Goal: Task Accomplishment & Management: Complete application form

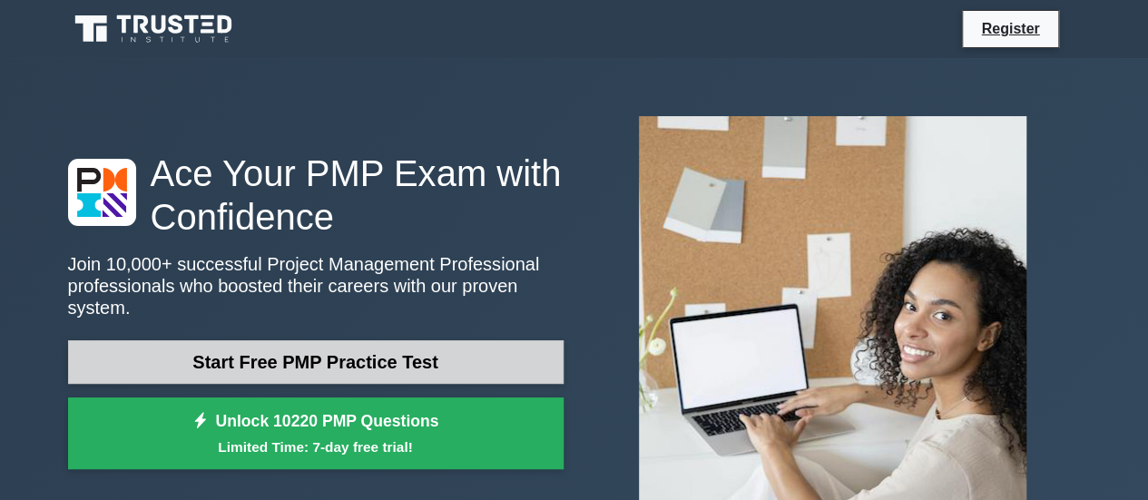
click at [211, 340] on link "Start Free PMP Practice Test" at bounding box center [316, 362] width 496 height 44
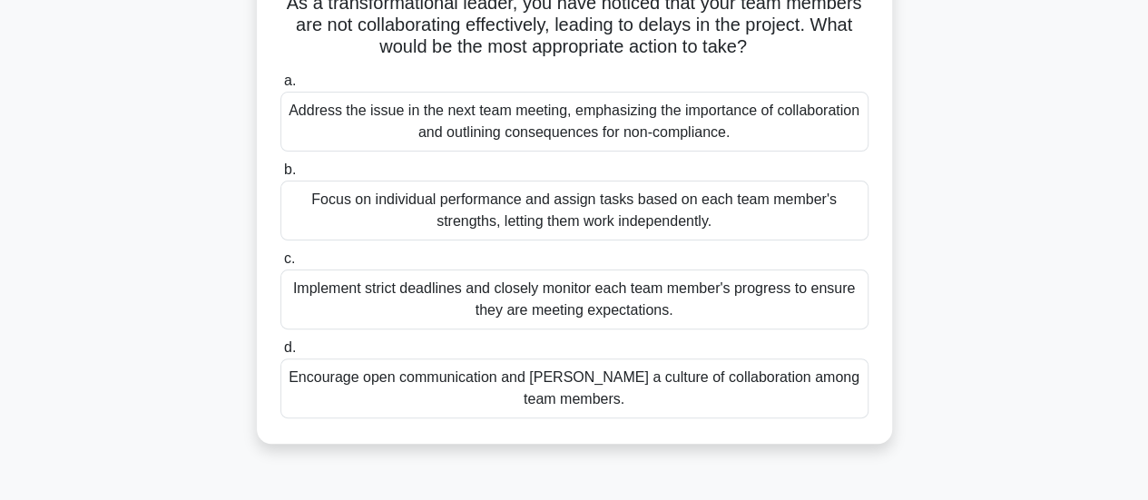
scroll to position [140, 0]
click at [456, 411] on div "Encourage open communication and [PERSON_NAME] a culture of collaboration among…" at bounding box center [574, 388] width 588 height 60
click at [280, 353] on input "d. Encourage open communication and [PERSON_NAME] a culture of collaboration am…" at bounding box center [280, 347] width 0 height 12
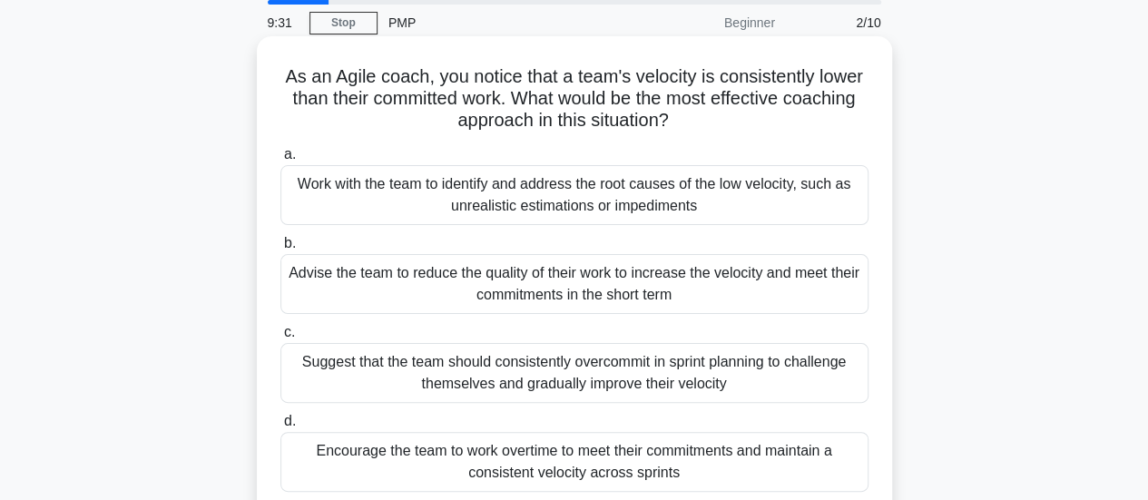
scroll to position [58, 0]
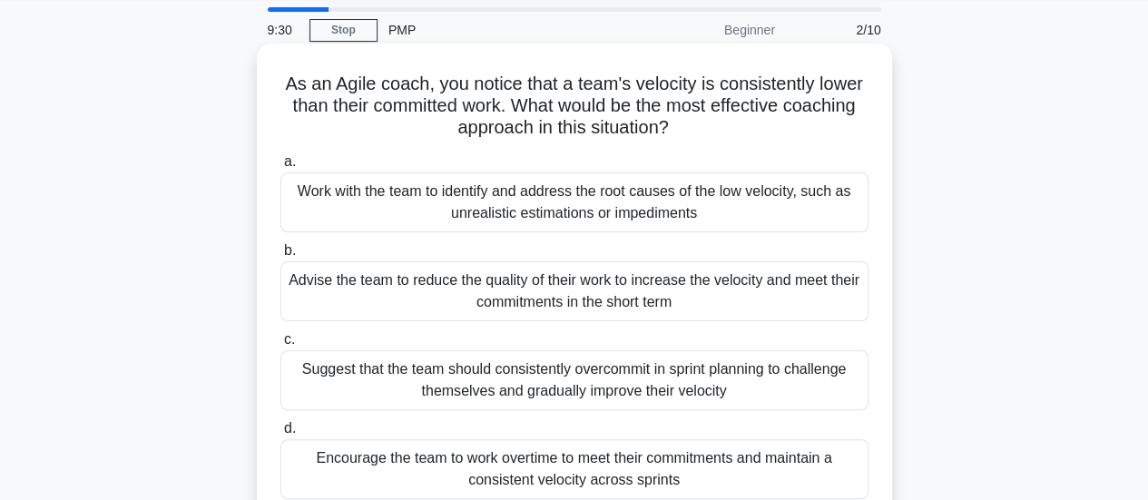
click at [372, 191] on div "Work with the team to identify and address the root causes of the low velocity,…" at bounding box center [574, 202] width 588 height 60
click at [280, 168] on input "a. Work with the team to identify and address the root causes of the low veloci…" at bounding box center [280, 162] width 0 height 12
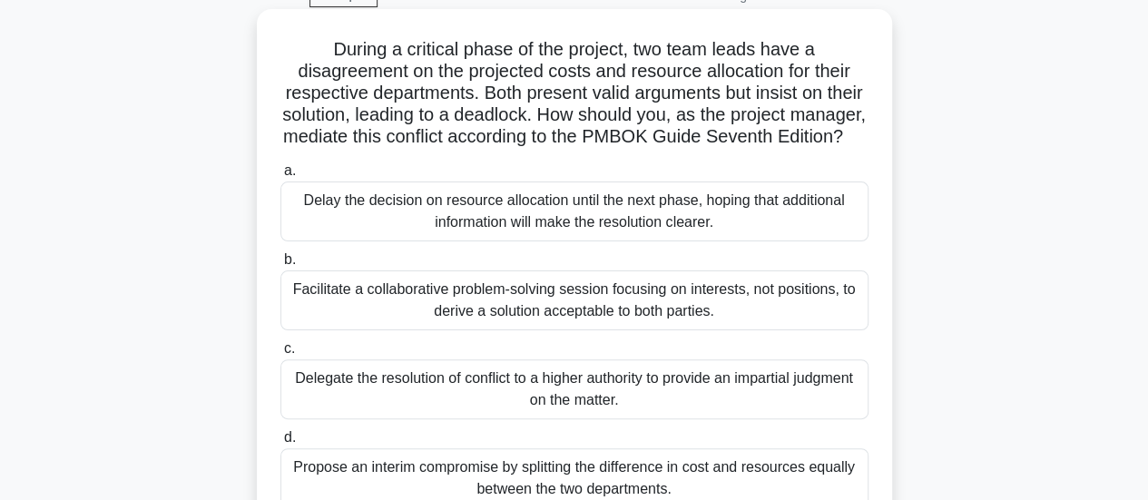
scroll to position [110, 0]
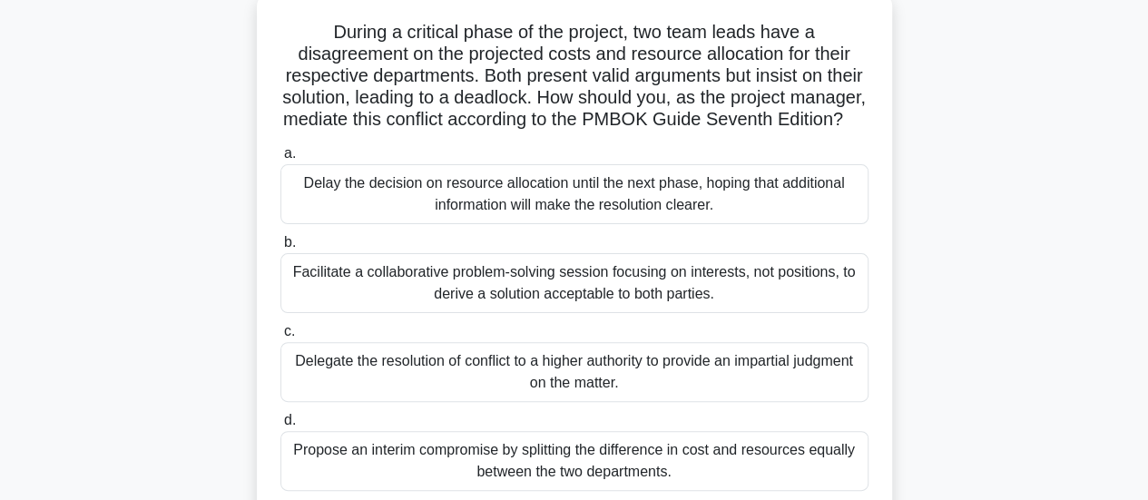
click at [445, 313] on div "Facilitate a collaborative problem-solving session focusing on interests, not p…" at bounding box center [574, 283] width 588 height 60
click at [280, 249] on input "b. Facilitate a collaborative problem-solving session focusing on interests, no…" at bounding box center [280, 243] width 0 height 12
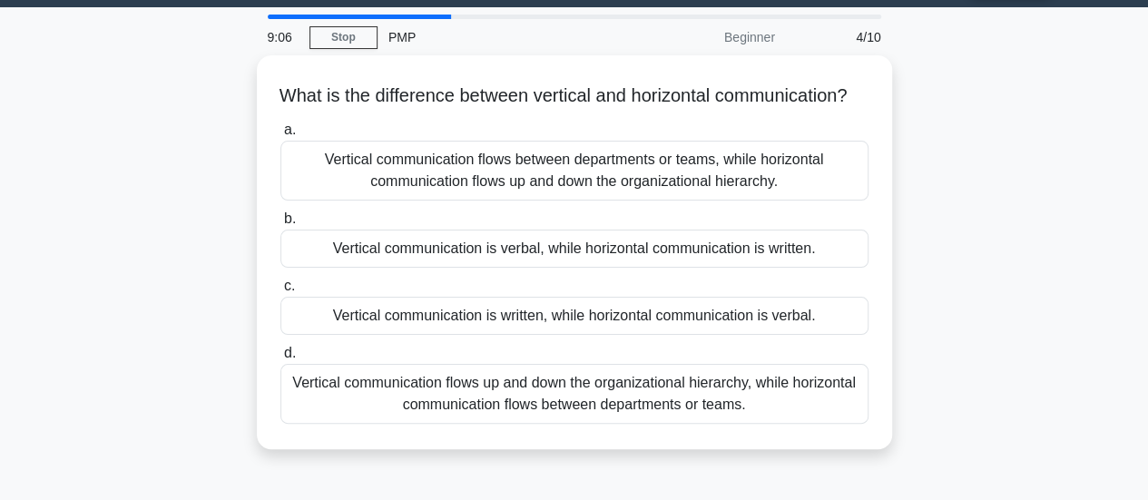
scroll to position [0, 0]
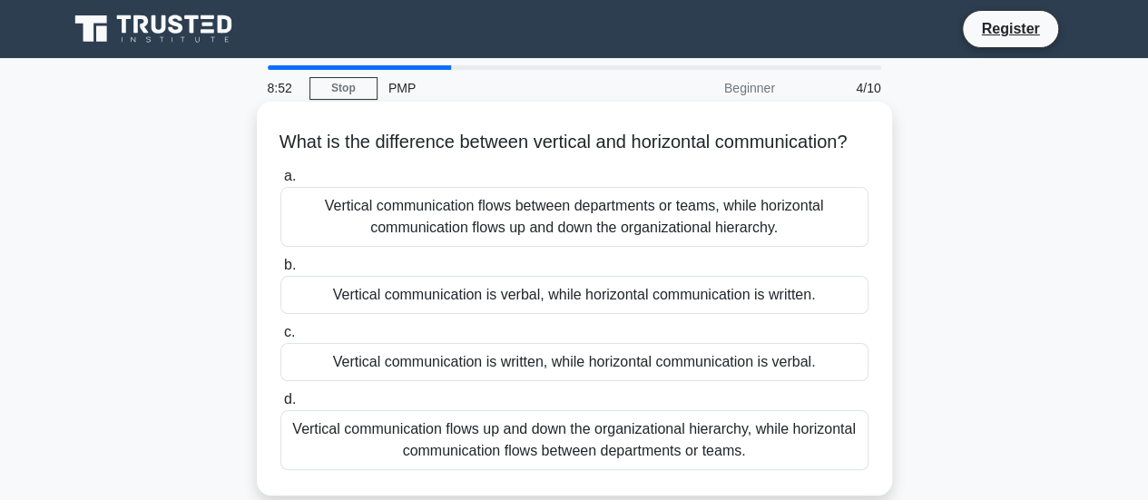
click at [502, 462] on div "Vertical communication flows up and down the organizational hierarchy, while ho…" at bounding box center [574, 440] width 588 height 60
click at [280, 406] on input "d. Vertical communication flows up and down the organizational hierarchy, while…" at bounding box center [280, 400] width 0 height 12
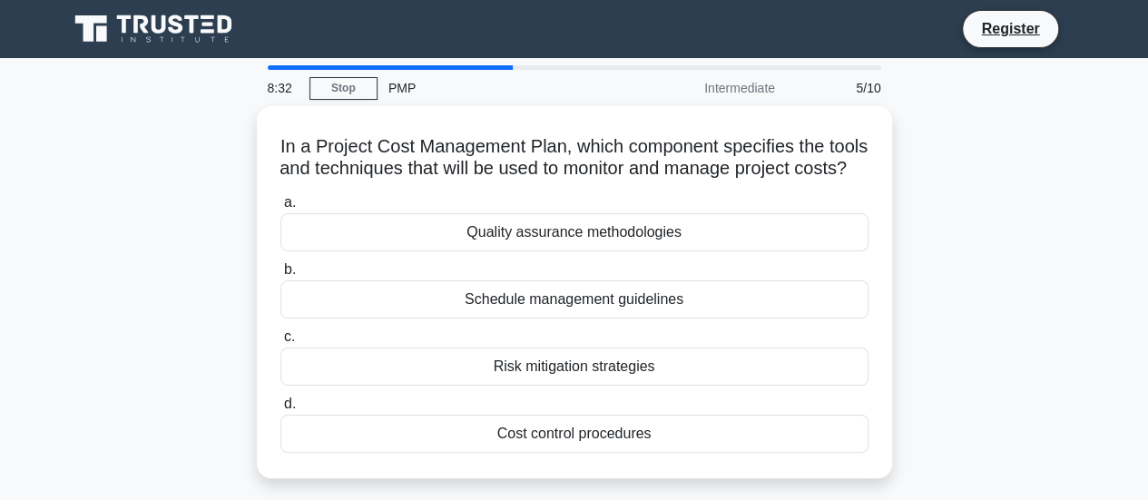
scroll to position [28, 0]
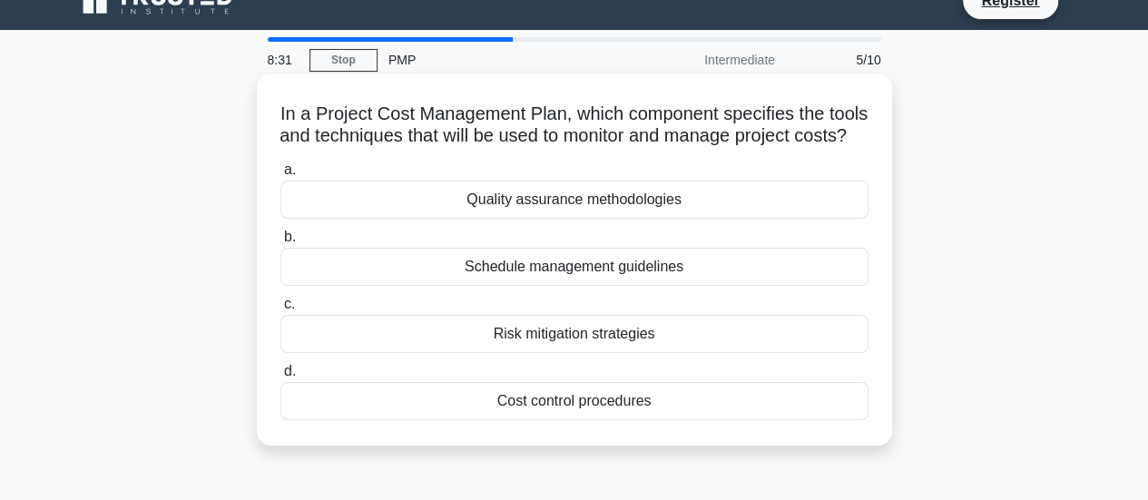
click at [515, 420] on div "Cost control procedures" at bounding box center [574, 401] width 588 height 38
click at [280, 378] on input "d. Cost control procedures" at bounding box center [280, 372] width 0 height 12
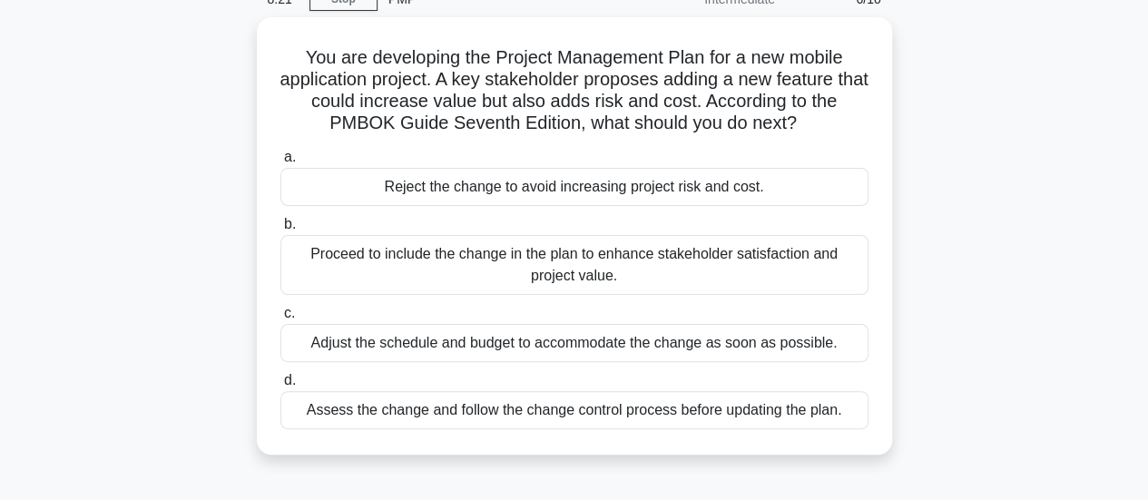
scroll to position [90, 0]
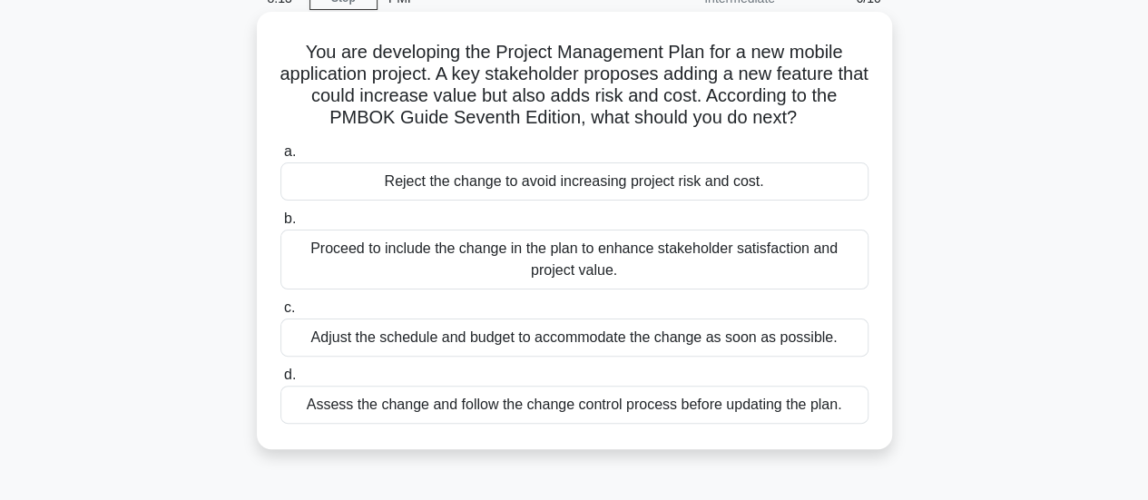
click at [650, 397] on div "Assess the change and follow the change control process before updating the pla…" at bounding box center [574, 405] width 588 height 38
click at [280, 381] on input "d. Assess the change and follow the change control process before updating the …" at bounding box center [280, 375] width 0 height 12
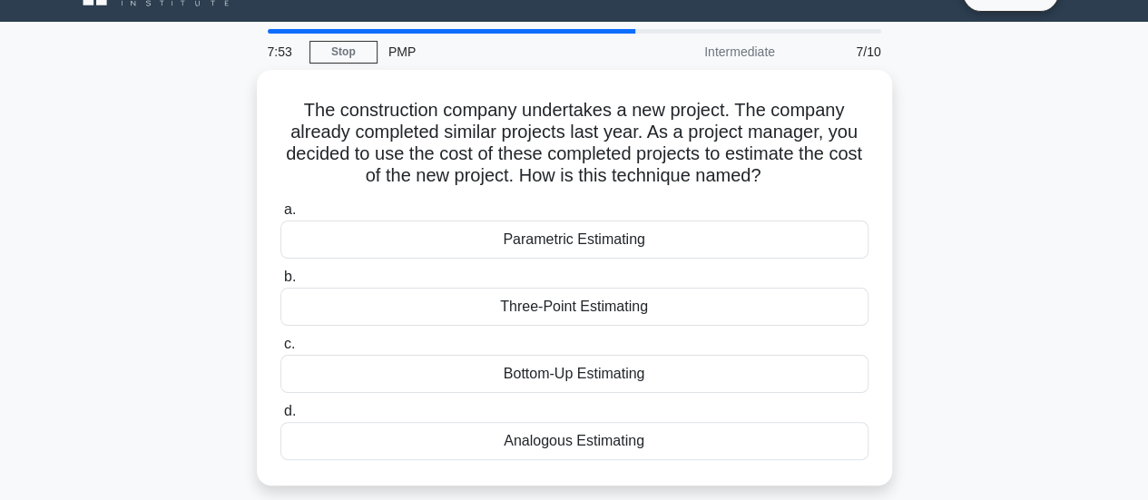
scroll to position [49, 0]
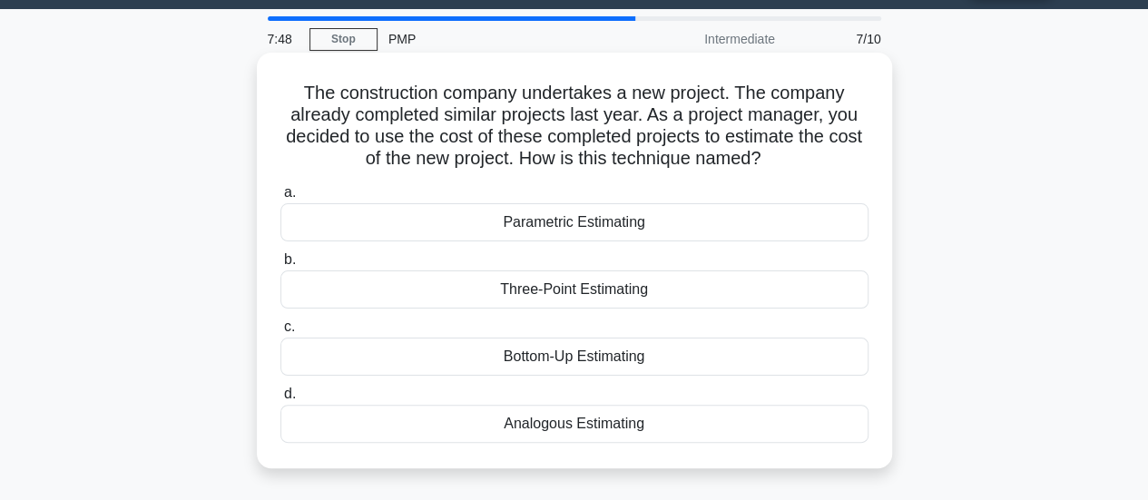
click at [613, 417] on div "Analogous Estimating" at bounding box center [574, 424] width 588 height 38
click at [280, 400] on input "d. Analogous Estimating" at bounding box center [280, 394] width 0 height 12
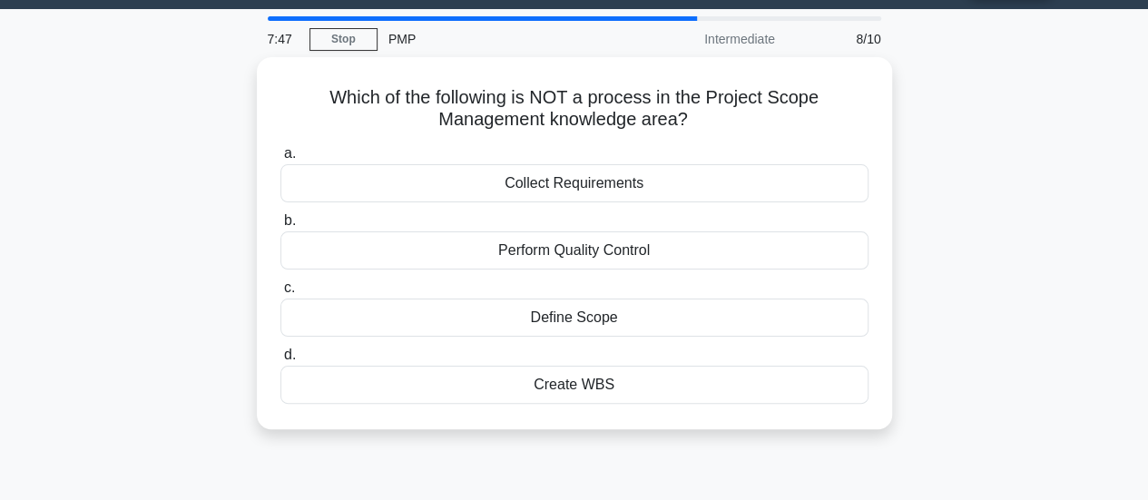
scroll to position [0, 0]
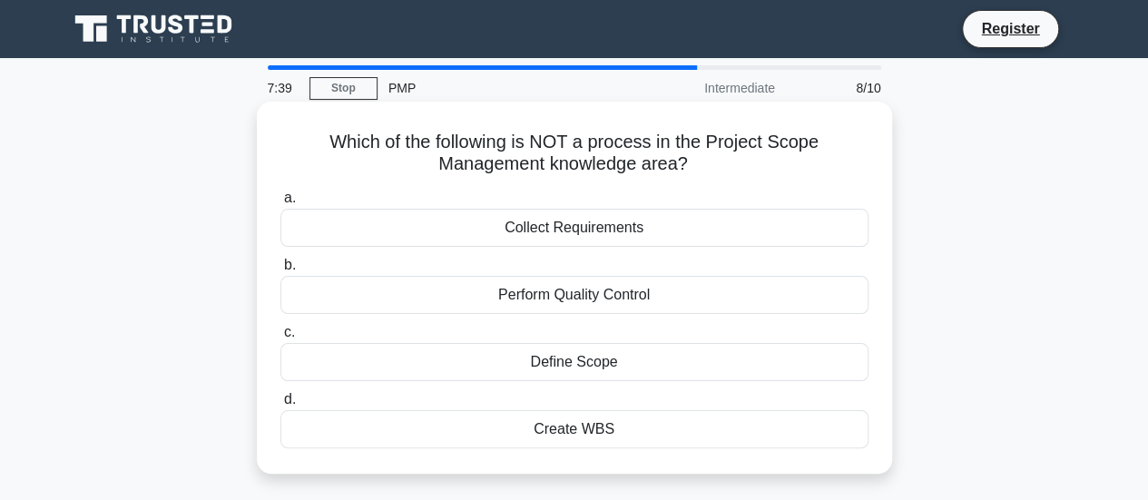
click at [534, 295] on div "Perform Quality Control" at bounding box center [574, 295] width 588 height 38
click at [280, 271] on input "b. Perform Quality Control" at bounding box center [280, 266] width 0 height 12
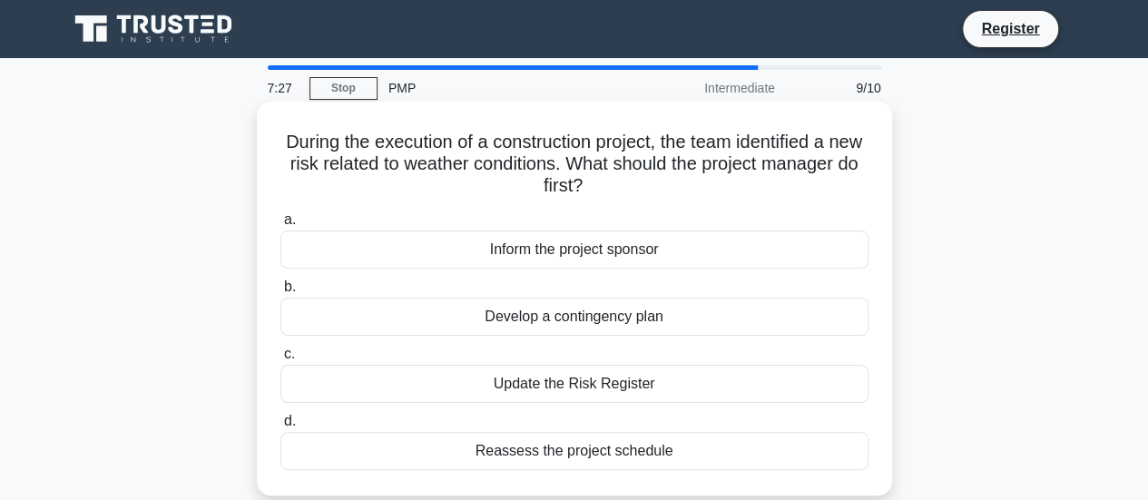
click at [540, 381] on div "Update the Risk Register" at bounding box center [574, 384] width 588 height 38
click at [280, 360] on input "c. Update the Risk Register" at bounding box center [280, 354] width 0 height 12
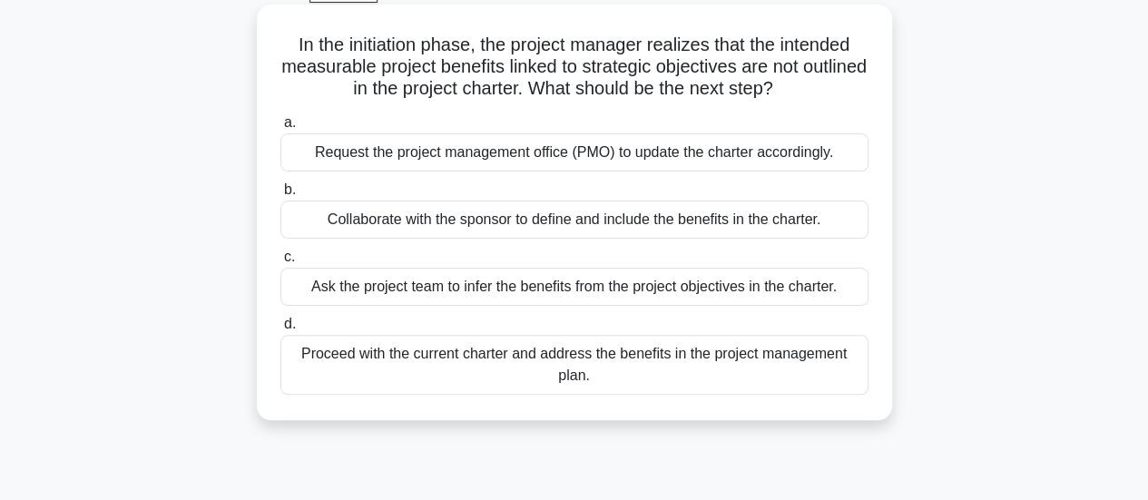
scroll to position [99, 0]
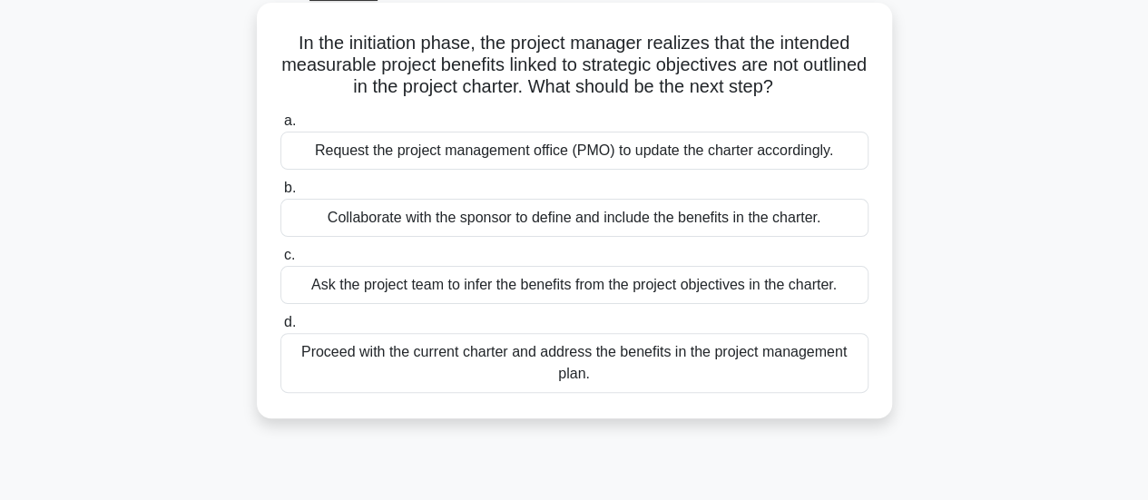
click at [511, 300] on div "Ask the project team to infer the benefits from the project objectives in the c…" at bounding box center [574, 285] width 588 height 38
click at [280, 261] on input "c. Ask the project team to infer the benefits from the project objectives in th…" at bounding box center [280, 256] width 0 height 12
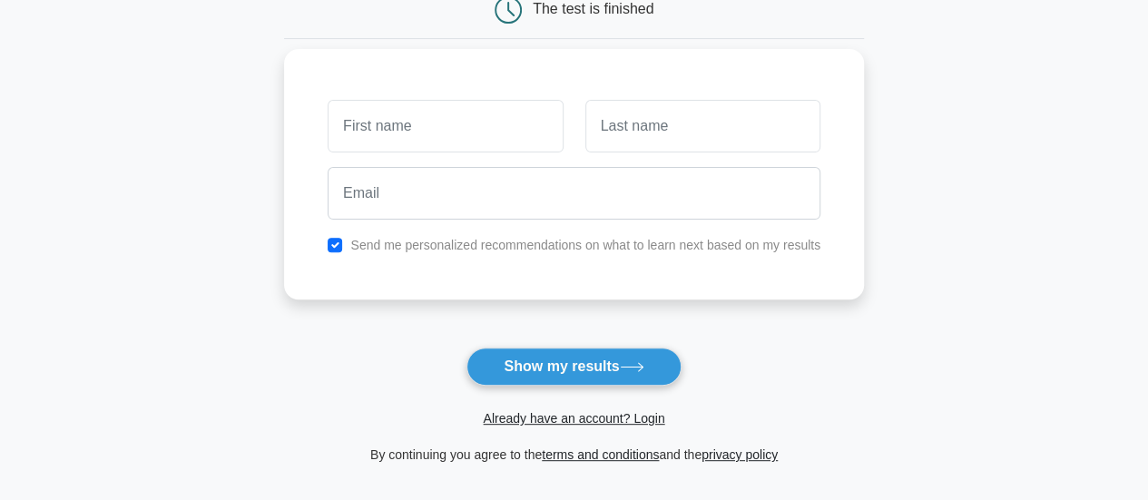
scroll to position [203, 0]
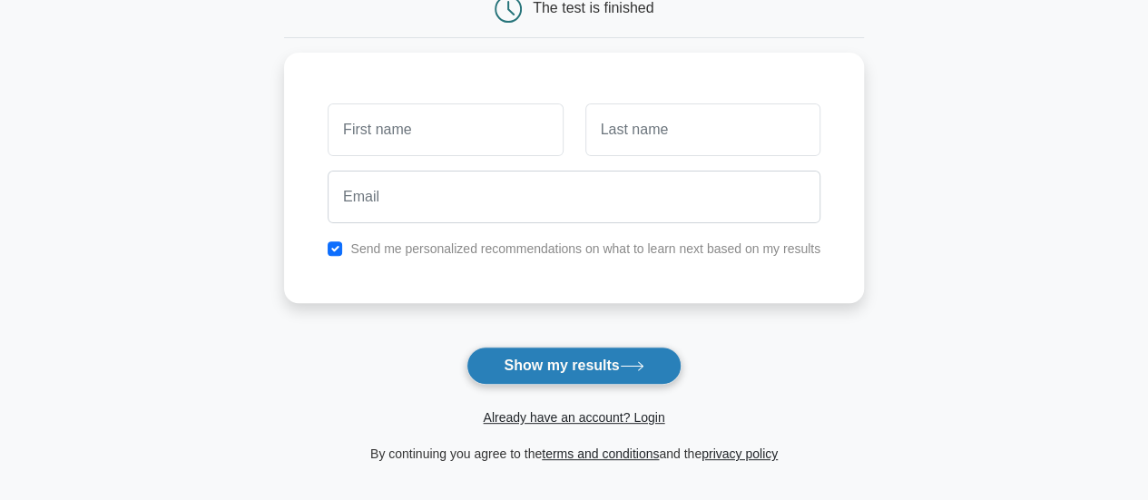
click at [544, 357] on button "Show my results" at bounding box center [573, 366] width 214 height 38
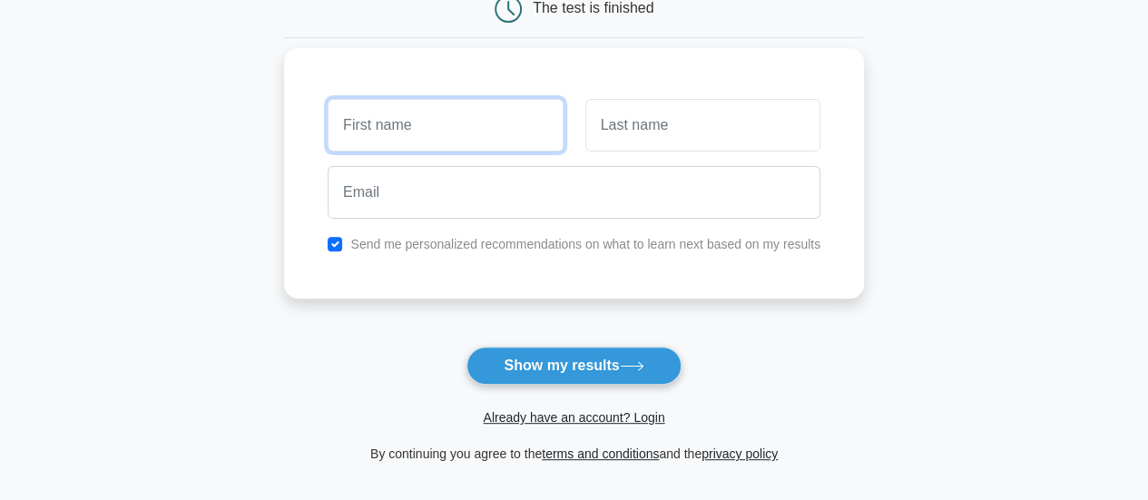
click at [397, 134] on input "text" at bounding box center [445, 125] width 235 height 53
type input "Shamain"
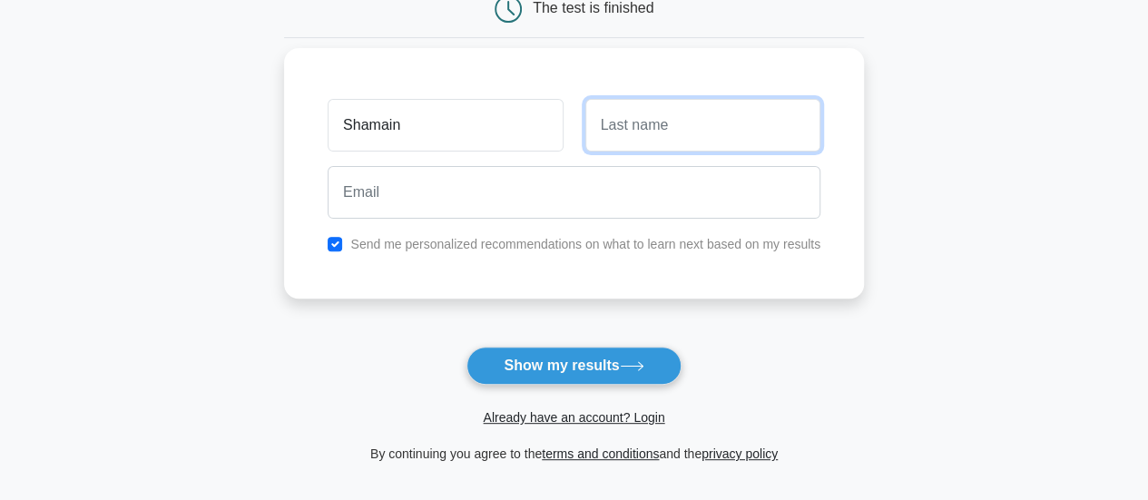
click at [623, 142] on input "text" at bounding box center [702, 125] width 235 height 53
type input "Athar"
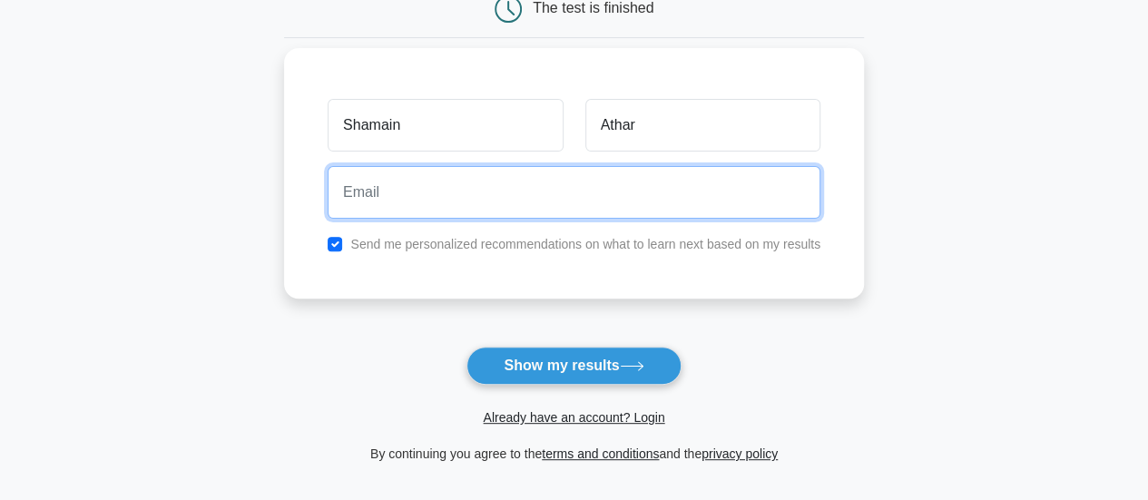
click at [536, 188] on input "email" at bounding box center [574, 192] width 493 height 53
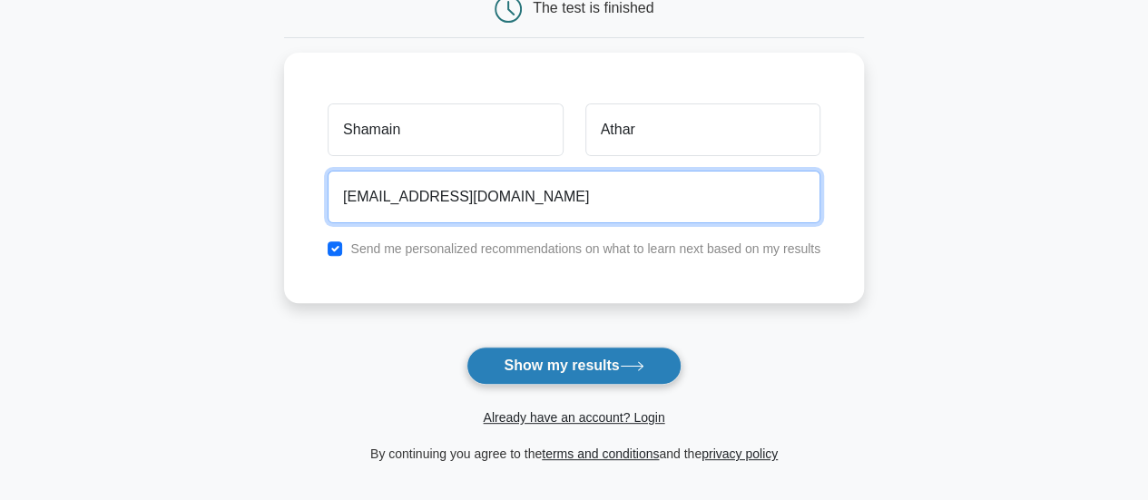
type input "atharshamain@gmail.com"
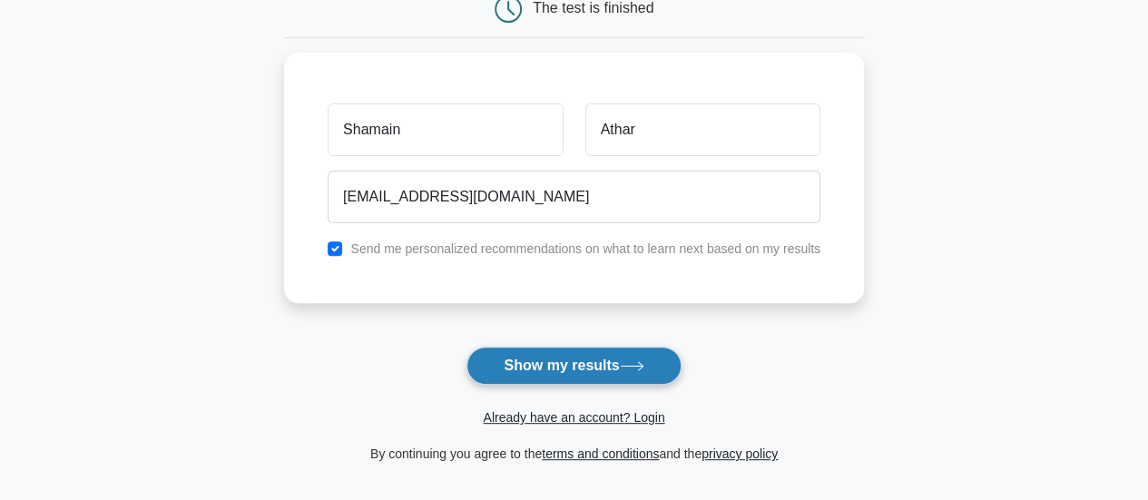
click at [505, 355] on button "Show my results" at bounding box center [573, 366] width 214 height 38
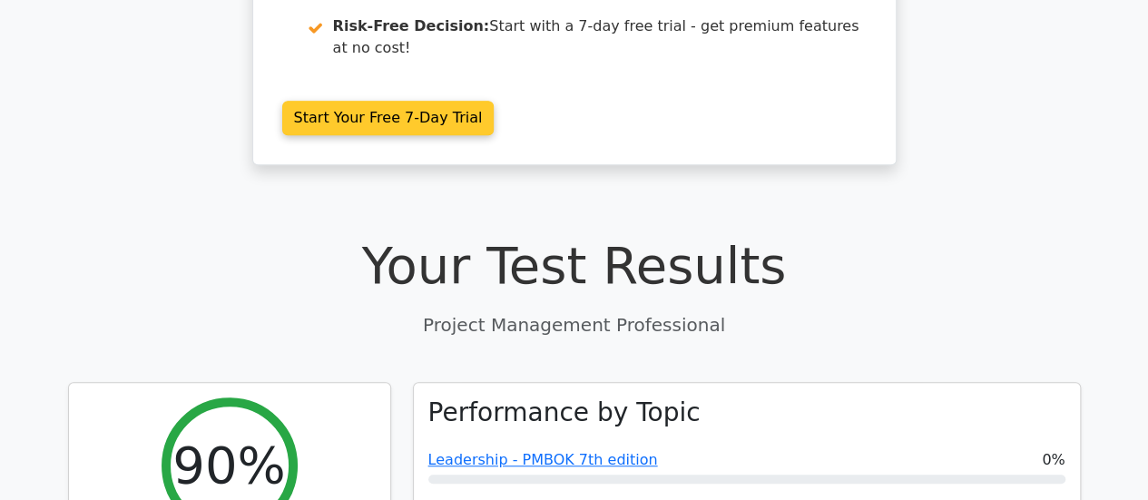
scroll to position [436, 0]
